Goal: Task Accomplishment & Management: Use online tool/utility

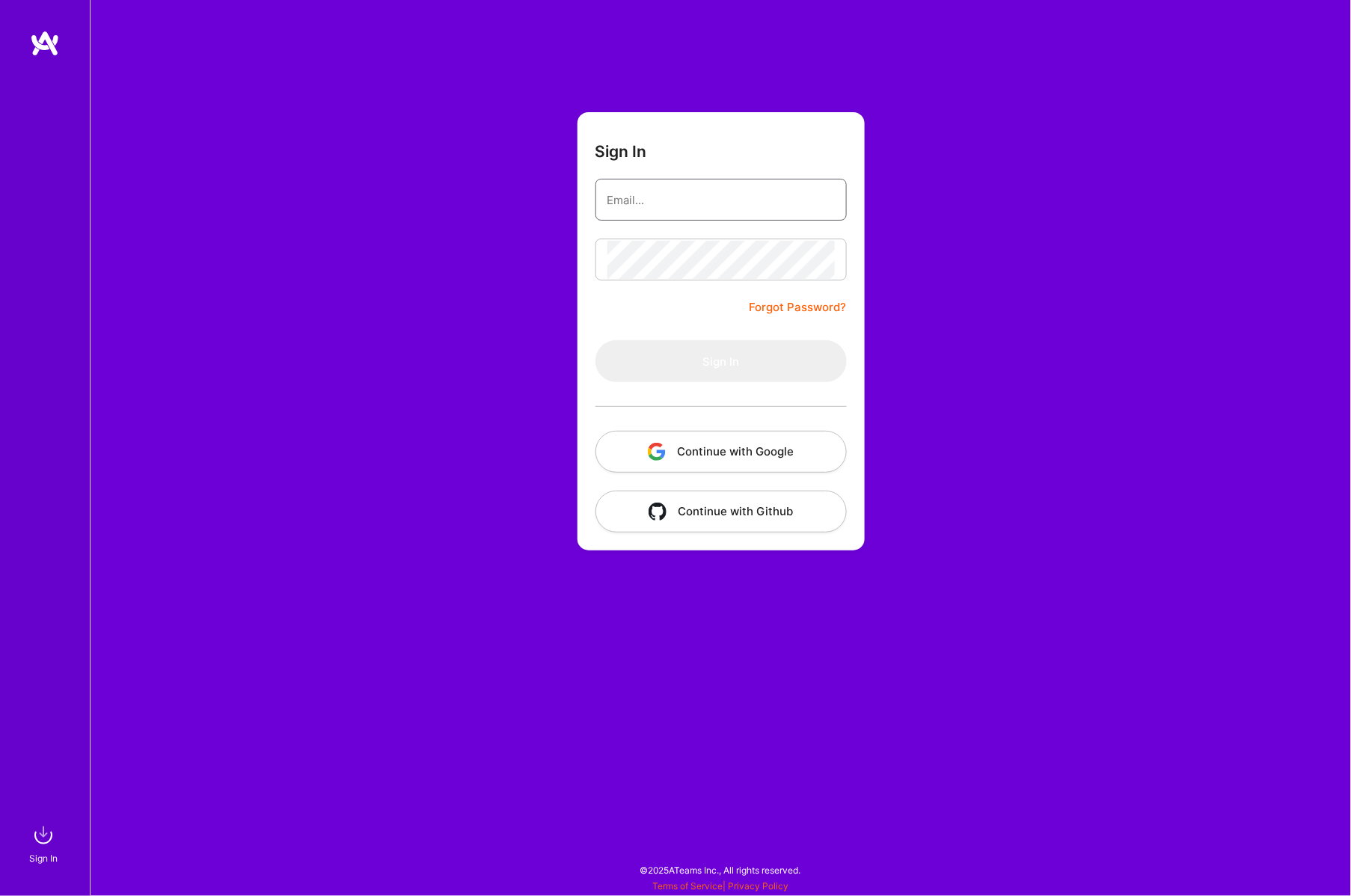
click at [731, 193] on input "email" at bounding box center [721, 200] width 227 height 38
type input "[PERSON_NAME][EMAIL_ADDRESS][PERSON_NAME][DOMAIN_NAME]"
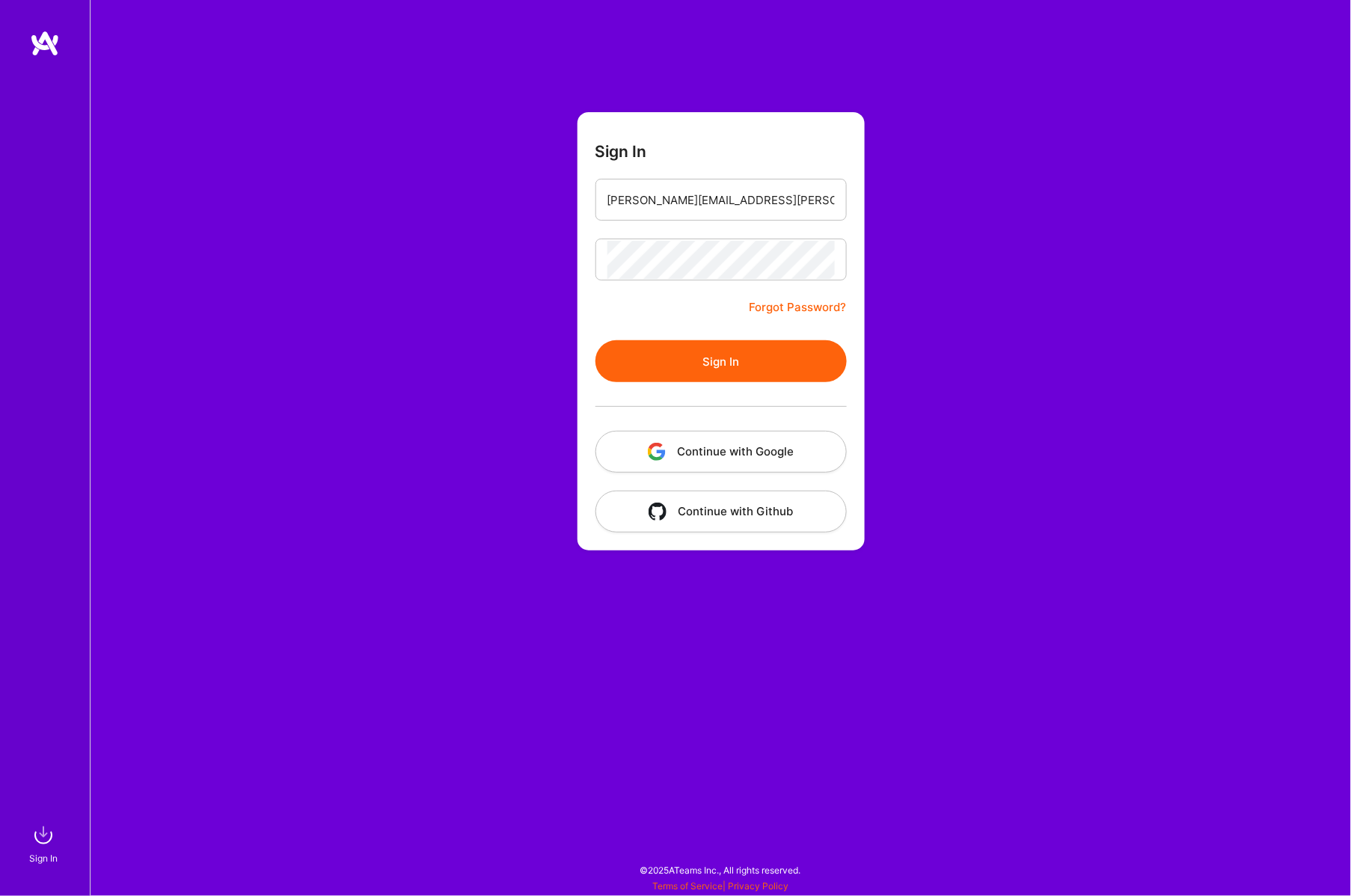
click at [737, 357] on button "Sign In" at bounding box center [721, 361] width 251 height 42
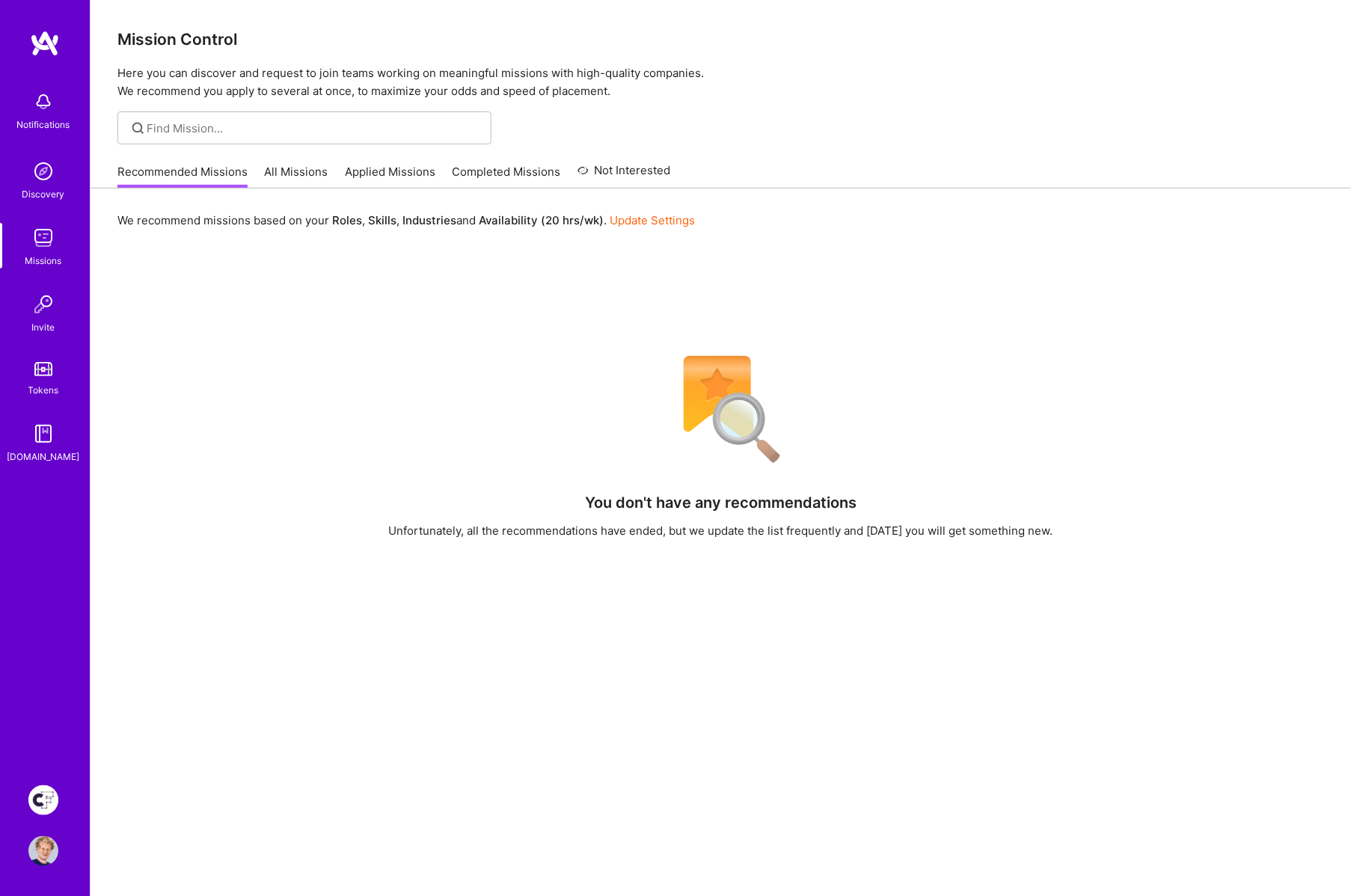
click at [42, 799] on img at bounding box center [43, 800] width 30 height 30
